Goal: Task Accomplishment & Management: Manage account settings

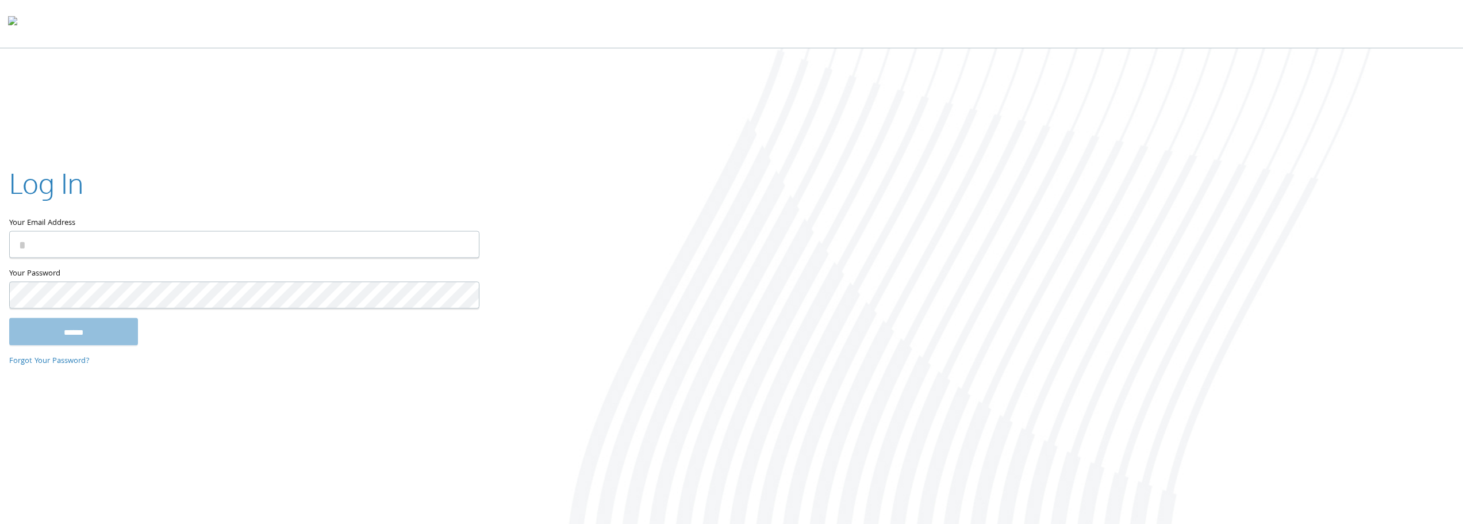
type input "**********"
click at [82, 340] on input "******" at bounding box center [73, 331] width 129 height 28
type input "**********"
click at [100, 329] on input "******" at bounding box center [73, 331] width 129 height 28
